Goal: Book appointment/travel/reservation

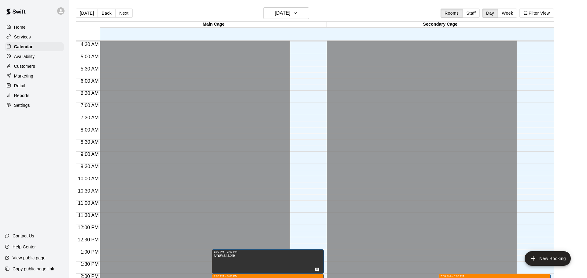
scroll to position [141, 0]
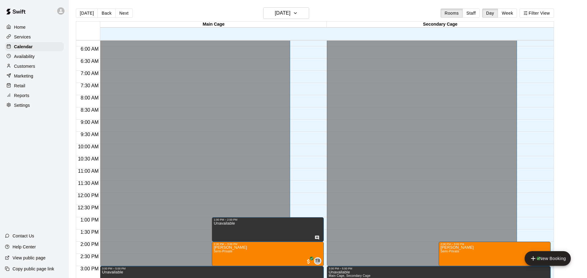
click at [300, 195] on div "12:00 AM – 3:00 PM Closed 3:00 PM – 5:00 PM Unavailable 1:00 PM – 2:00 PM Unava…" at bounding box center [212, 193] width 224 height 587
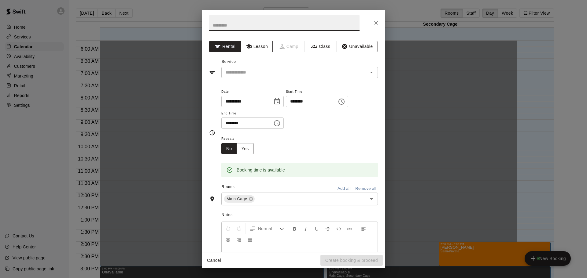
click at [264, 49] on button "Lesson" at bounding box center [257, 46] width 32 height 11
click at [372, 72] on icon "Open" at bounding box center [371, 73] width 3 height 2
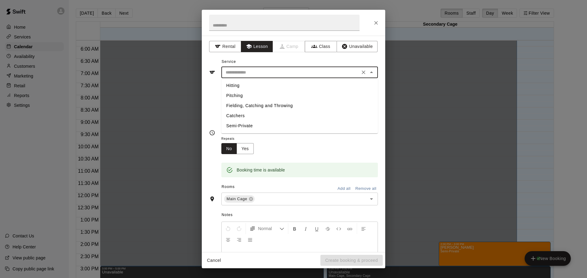
click at [236, 85] on li "Hitting" at bounding box center [299, 86] width 157 height 10
type input "*******"
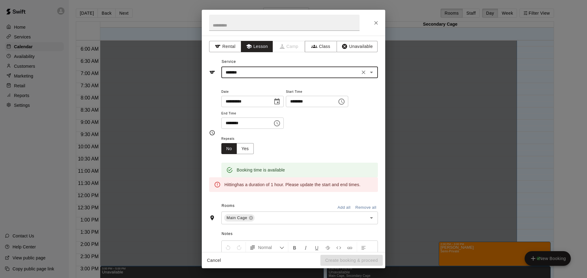
click at [281, 127] on icon "Choose time, selected time is 12:30 PM" at bounding box center [276, 123] width 7 height 7
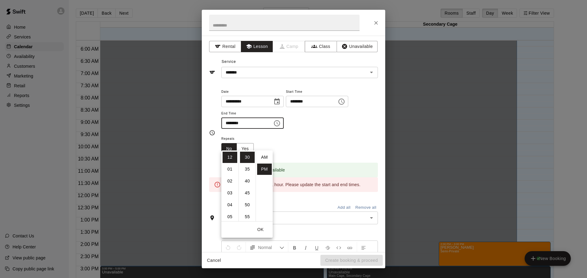
scroll to position [11, 0]
click at [231, 168] on li "01" at bounding box center [230, 169] width 15 height 11
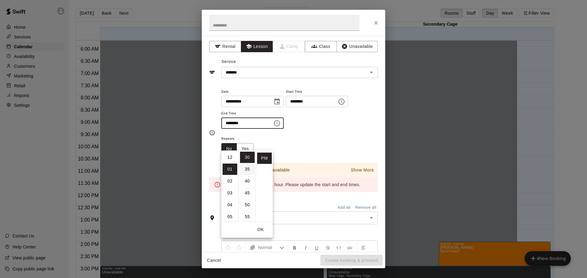
scroll to position [0, 0]
click at [247, 157] on li "00" at bounding box center [247, 157] width 15 height 11
type input "********"
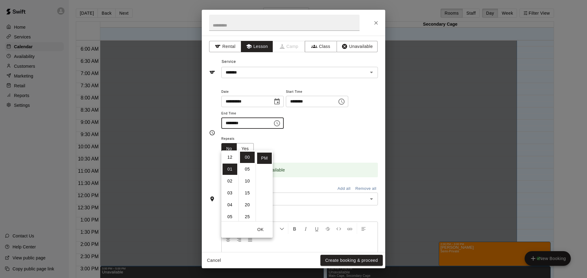
click at [312, 154] on div "Repeats No Yes" at bounding box center [299, 144] width 157 height 19
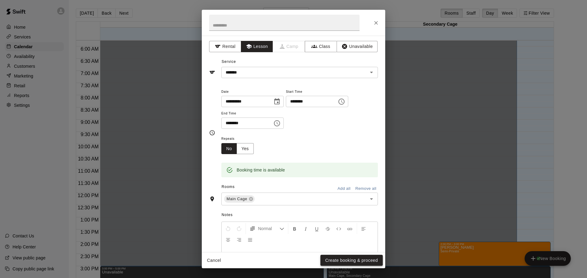
click at [352, 260] on button "Create booking & proceed" at bounding box center [351, 260] width 62 height 11
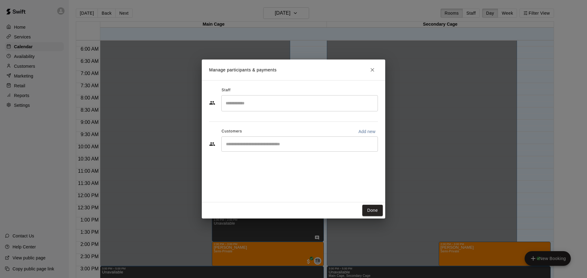
click at [284, 145] on input "Start typing to search customers..." at bounding box center [299, 144] width 151 height 6
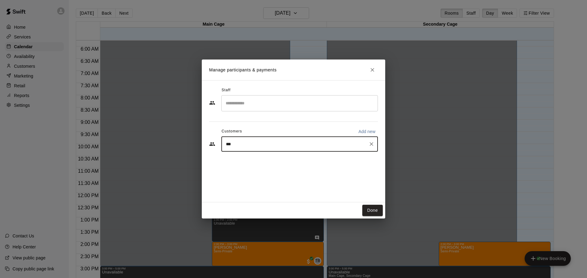
type input "****"
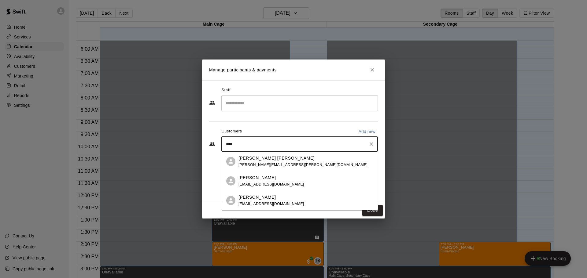
click at [263, 176] on p "[PERSON_NAME]" at bounding box center [256, 178] width 37 height 6
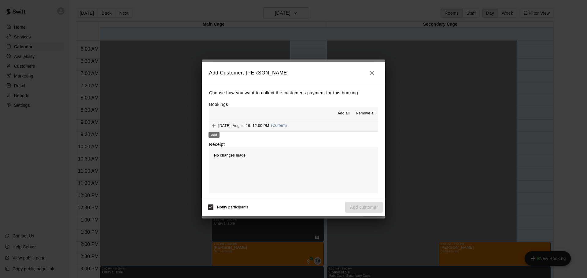
click at [216, 126] on icon "Add" at bounding box center [214, 126] width 6 height 6
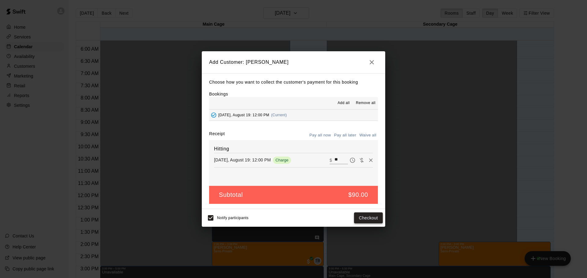
click at [374, 222] on button "Checkout" at bounding box center [368, 218] width 29 height 11
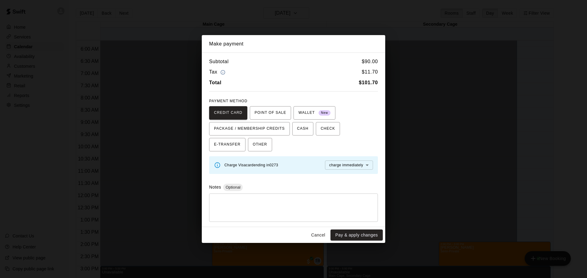
click at [318, 235] on button "Cancel" at bounding box center [318, 235] width 20 height 11
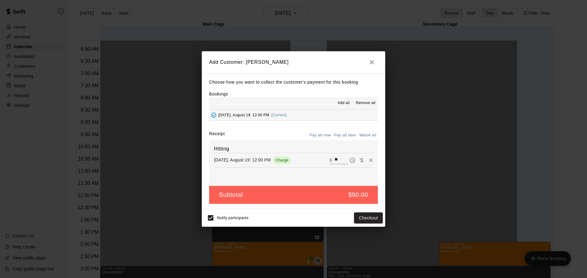
click at [348, 136] on button "Pay all later" at bounding box center [345, 135] width 25 height 9
click at [363, 218] on button "Add customer" at bounding box center [364, 218] width 38 height 11
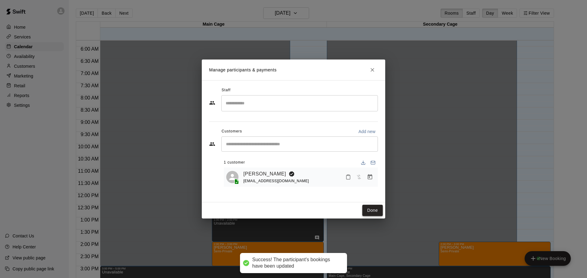
click at [370, 211] on button "Done" at bounding box center [372, 210] width 20 height 11
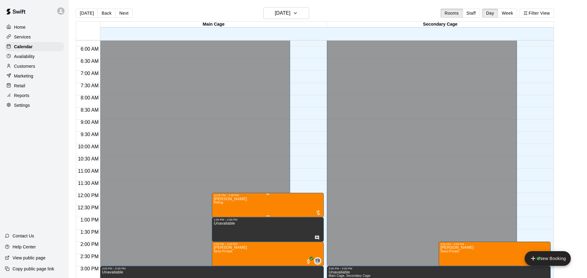
click at [220, 216] on img "edit" at bounding box center [219, 217] width 7 height 7
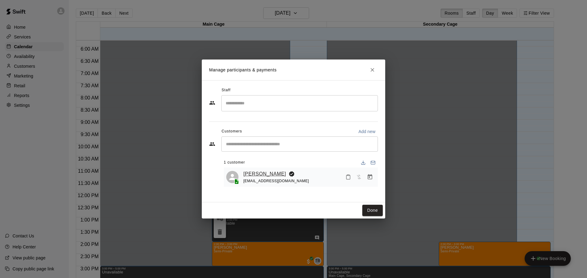
click at [263, 176] on link "[PERSON_NAME]" at bounding box center [264, 174] width 43 height 8
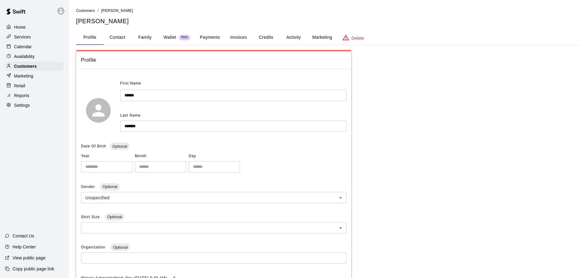
click at [239, 35] on button "Invoices" at bounding box center [239, 37] width 28 height 15
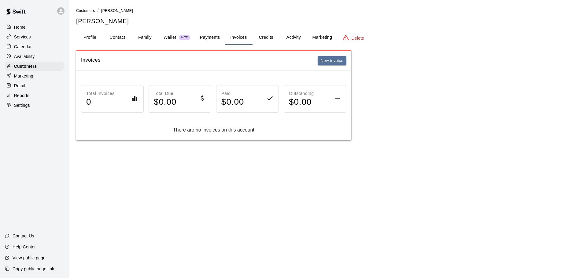
click at [293, 35] on button "Activity" at bounding box center [294, 37] width 28 height 15
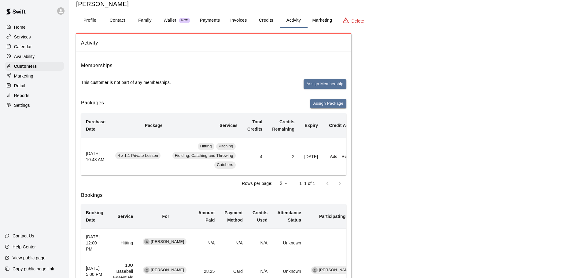
scroll to position [19, 0]
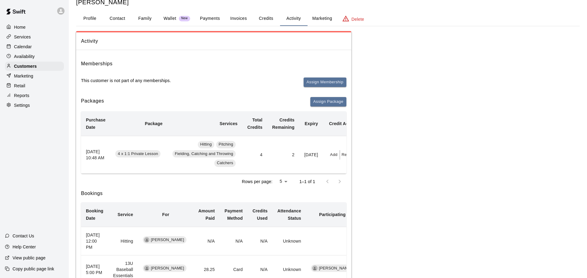
click at [340, 156] on button "Redeem" at bounding box center [349, 154] width 19 height 9
click at [356, 178] on input "text" at bounding box center [348, 179] width 22 height 11
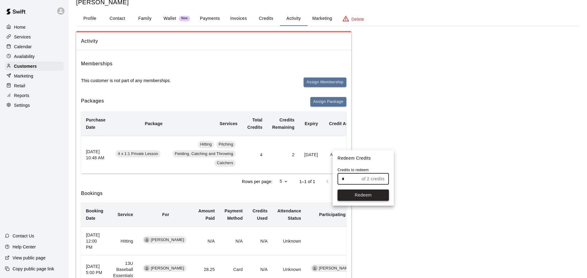
type input "*"
click at [363, 194] on button "Redeem" at bounding box center [362, 195] width 51 height 11
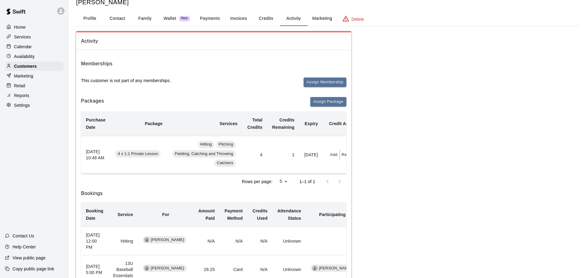
click at [25, 47] on p "Calendar" at bounding box center [23, 47] width 18 height 6
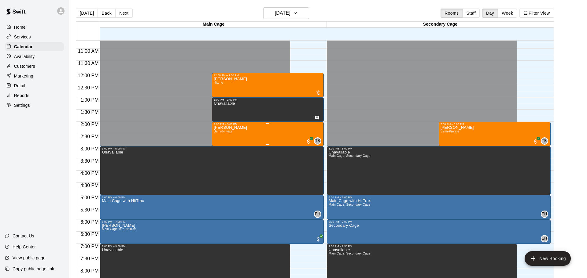
scroll to position [246, 0]
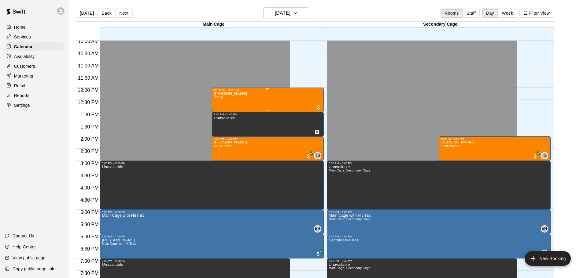
click at [286, 92] on div "[PERSON_NAME] Hitting" at bounding box center [268, 231] width 108 height 278
click at [220, 113] on img "edit" at bounding box center [219, 112] width 7 height 7
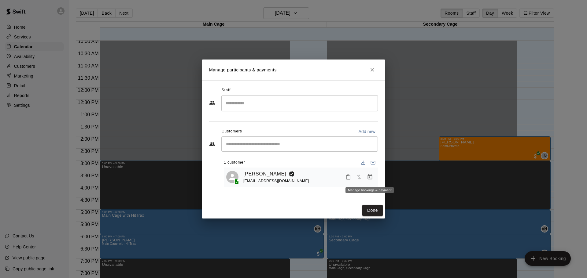
click at [370, 178] on icon "Manage bookings & payment" at bounding box center [370, 177] width 6 height 6
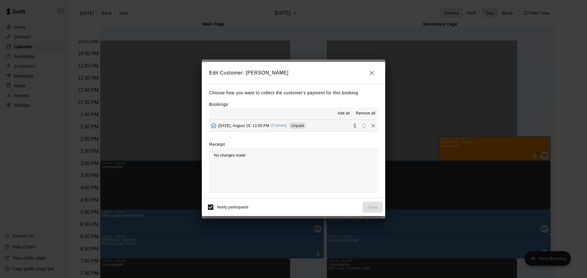
click at [240, 155] on span "No changes made" at bounding box center [229, 155] width 31 height 4
click at [243, 156] on span "No changes made" at bounding box center [229, 155] width 31 height 4
click at [334, 153] on div "No changes made" at bounding box center [293, 171] width 169 height 46
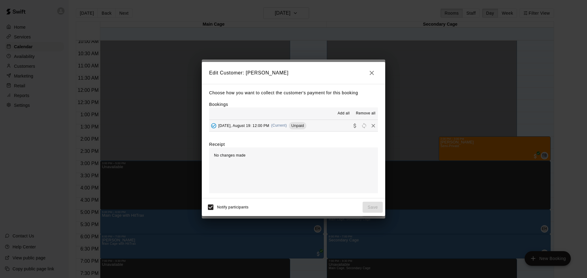
click at [290, 127] on div "[DATE], August 19: 12:00 PM (Current) Unpaid" at bounding box center [257, 125] width 97 height 9
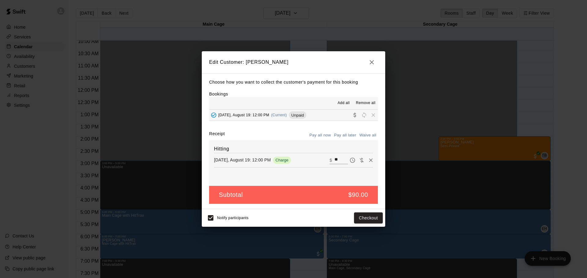
click at [352, 137] on button "Pay all later" at bounding box center [345, 135] width 25 height 9
click at [369, 136] on button "Waive all" at bounding box center [368, 135] width 20 height 9
type input "*"
click at [370, 218] on button "Save" at bounding box center [373, 218] width 20 height 11
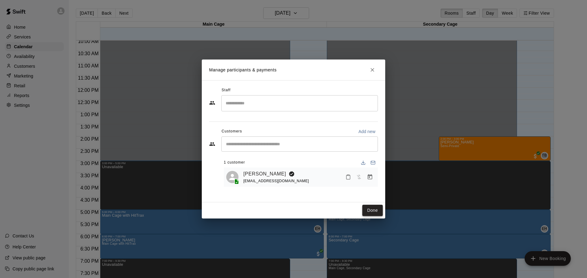
click at [369, 209] on button "Done" at bounding box center [372, 210] width 20 height 11
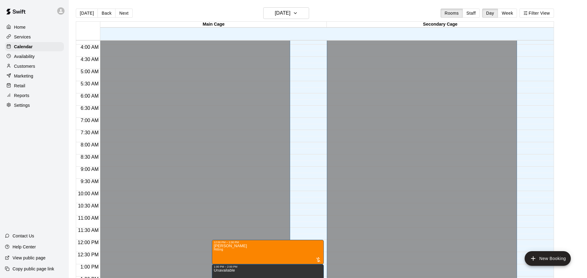
scroll to position [0, 0]
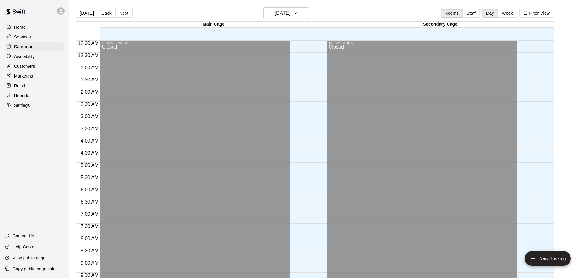
scroll to position [324, 0]
